Goal: Book appointment/travel/reservation

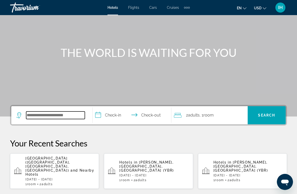
click at [43, 114] on input "Search hotel destination" at bounding box center [55, 115] width 59 height 8
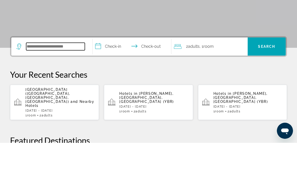
scroll to position [91, 0]
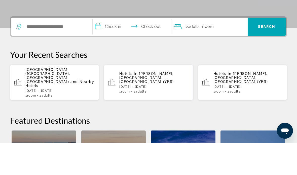
click at [32, 100] on span "[GEOGRAPHIC_DATA] ([GEOGRAPHIC_DATA], [GEOGRAPHIC_DATA], [GEOGRAPHIC_DATA])" at bounding box center [47, 108] width 45 height 16
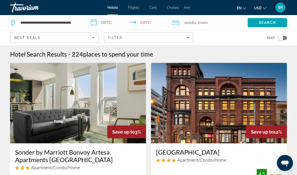
click at [262, 7] on button "USD USD ($) MXN (Mex$) CAD (Can$) GBP (£) EUR (€) AUD (A$) NZD (NZ$) CNY (CN¥)" at bounding box center [260, 7] width 12 height 7
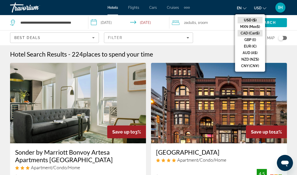
click at [257, 34] on button "CAD (Can$)" at bounding box center [249, 33] width 25 height 7
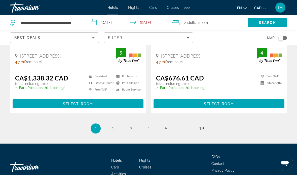
scroll to position [1048, 0]
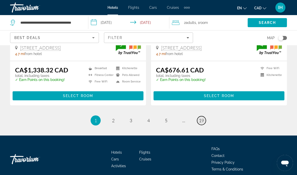
click at [204, 116] on link "page 19" at bounding box center [201, 120] width 9 height 9
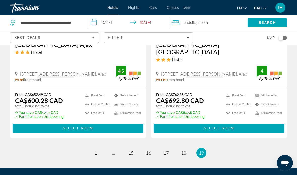
scroll to position [488, 0]
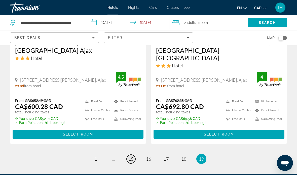
click at [133, 156] on span "15" at bounding box center [130, 159] width 5 height 6
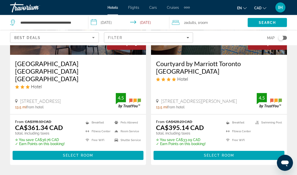
scroll to position [1107, 0]
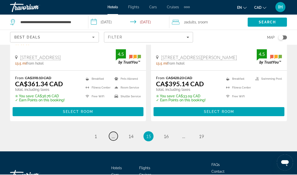
click at [113, 134] on span "..." at bounding box center [113, 137] width 3 height 6
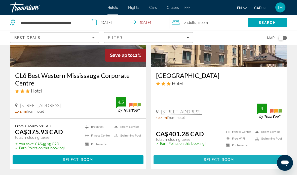
scroll to position [1043, 0]
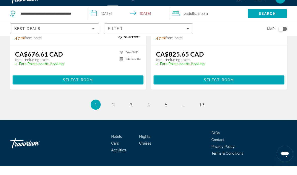
scroll to position [1060, 0]
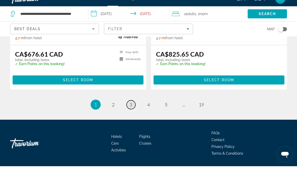
click at [130, 111] on span "3" at bounding box center [130, 114] width 3 height 6
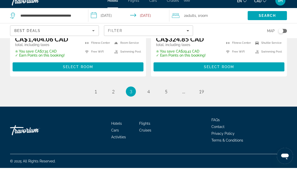
scroll to position [1082, 0]
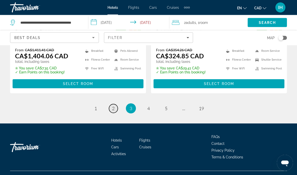
click at [111, 109] on link "page 2" at bounding box center [113, 108] width 9 height 9
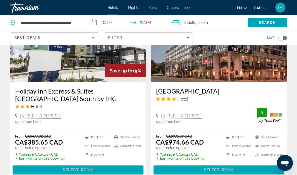
scroll to position [999, 0]
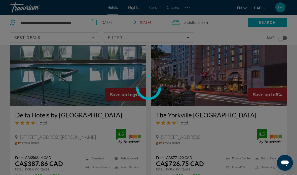
scroll to position [605, 0]
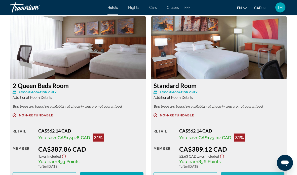
scroll to position [783, 0]
click at [254, 175] on span "Book now" at bounding box center [252, 177] width 24 height 4
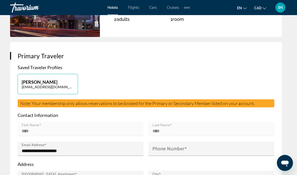
scroll to position [187, 0]
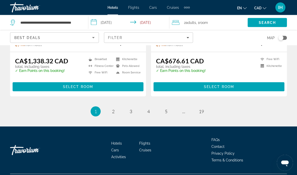
scroll to position [1044, 0]
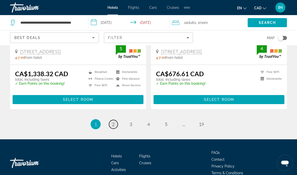
click at [115, 120] on link "page 2" at bounding box center [113, 124] width 9 height 9
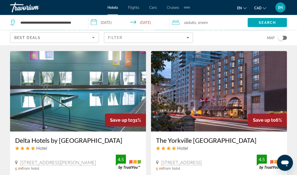
scroll to position [579, 0]
click at [117, 111] on img "Main content" at bounding box center [78, 91] width 136 height 80
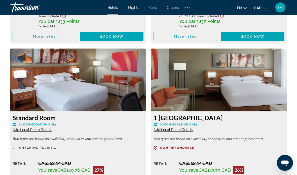
scroll to position [924, 0]
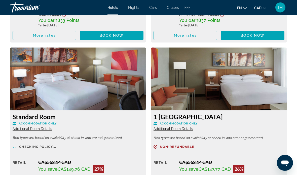
click at [187, 129] on span "Additional Room Details" at bounding box center [172, 129] width 39 height 4
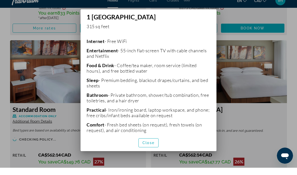
scroll to position [0, 0]
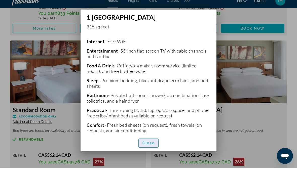
click at [153, 150] on span "Close" at bounding box center [148, 150] width 12 height 4
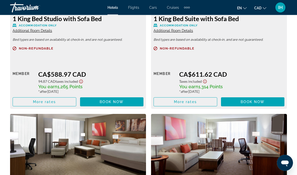
scroll to position [1365, 0]
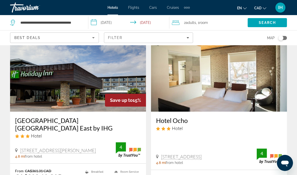
scroll to position [398, 0]
click at [23, 117] on h3 "[GEOGRAPHIC_DATA] [GEOGRAPHIC_DATA] East by IHG" at bounding box center [78, 124] width 126 height 15
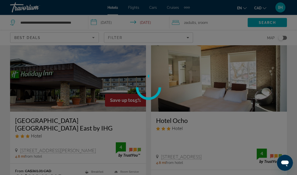
scroll to position [398, 0]
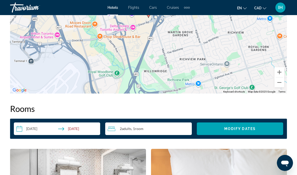
scroll to position [635, 0]
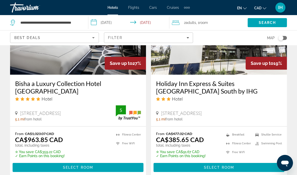
scroll to position [1008, 0]
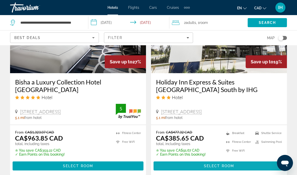
click at [232, 164] on span "Select Room" at bounding box center [219, 166] width 30 height 4
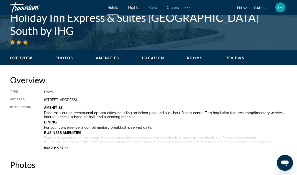
scroll to position [204, 0]
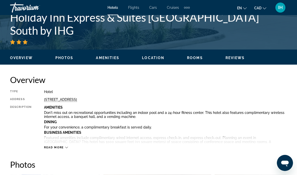
click at [49, 148] on span "Read more" at bounding box center [54, 147] width 20 height 3
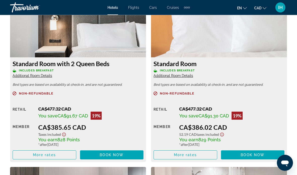
scroll to position [1077, 0]
click at [203, 151] on span "Main content" at bounding box center [185, 155] width 63 height 12
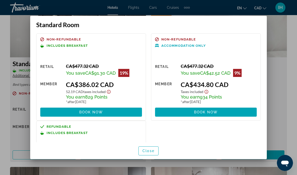
scroll to position [0, 0]
click at [153, 153] on span "Close" at bounding box center [148, 151] width 12 height 4
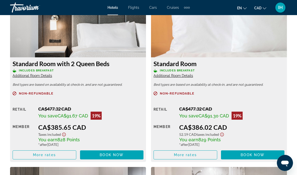
scroll to position [1077, 0]
click at [134, 6] on span "Flights" at bounding box center [133, 8] width 11 height 4
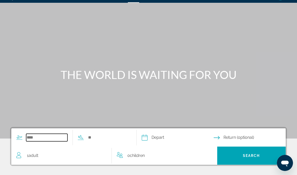
click at [35, 137] on input "Search widget" at bounding box center [46, 138] width 41 height 8
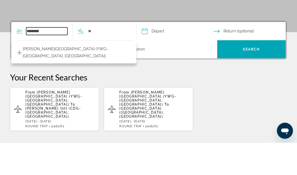
scroll to position [107, 0]
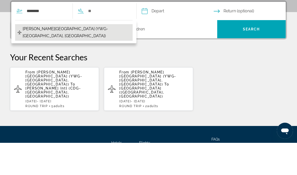
click at [52, 58] on span "[PERSON_NAME][GEOGRAPHIC_DATA] (YWG-[GEOGRAPHIC_DATA], [GEOGRAPHIC_DATA])" at bounding box center [76, 65] width 107 height 14
type input "**********"
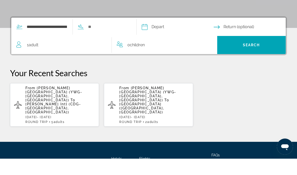
click at [31, 59] on span "Adult" at bounding box center [34, 61] width 10 height 5
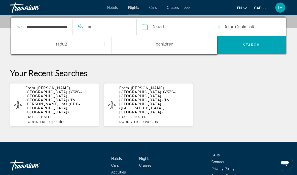
click at [105, 44] on icon "Increment adults" at bounding box center [104, 44] width 5 height 6
click at [112, 28] on input "Search widget" at bounding box center [107, 27] width 41 height 8
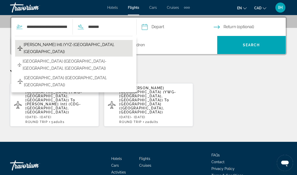
click at [103, 46] on span "[PERSON_NAME] Intl (YYZ-[GEOGRAPHIC_DATA], [GEOGRAPHIC_DATA])" at bounding box center [77, 48] width 106 height 14
type input "**********"
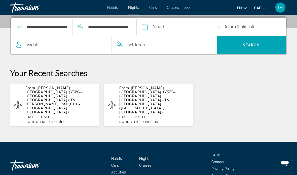
click at [177, 28] on input "Depart date" at bounding box center [177, 28] width 74 height 20
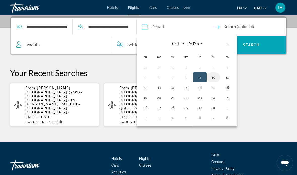
click at [217, 78] on button "10" at bounding box center [213, 77] width 8 height 7
type input "**********"
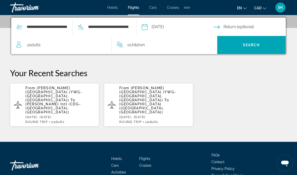
click at [247, 28] on input "Return date" at bounding box center [250, 28] width 74 height 20
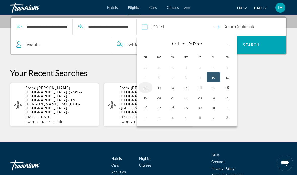
click at [149, 88] on button "12" at bounding box center [145, 87] width 8 height 7
type input "**********"
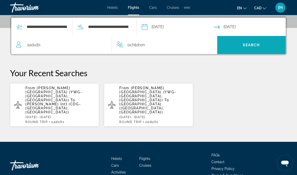
click at [260, 49] on span "Search" at bounding box center [251, 45] width 69 height 12
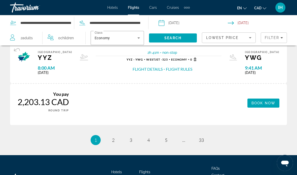
scroll to position [749, 0]
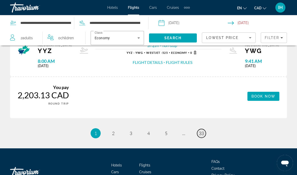
click at [205, 129] on link "page 33" at bounding box center [201, 133] width 9 height 9
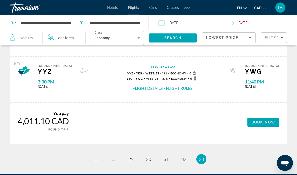
scroll to position [628, 0]
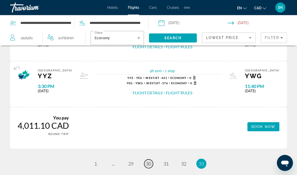
click at [151, 161] on span "30" at bounding box center [148, 164] width 5 height 6
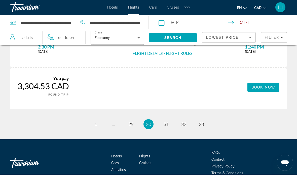
scroll to position [824, 0]
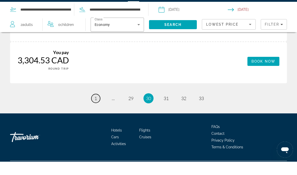
click at [95, 109] on span "1" at bounding box center [95, 112] width 3 height 6
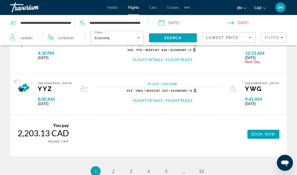
scroll to position [711, 0]
